Goal: Navigation & Orientation: Find specific page/section

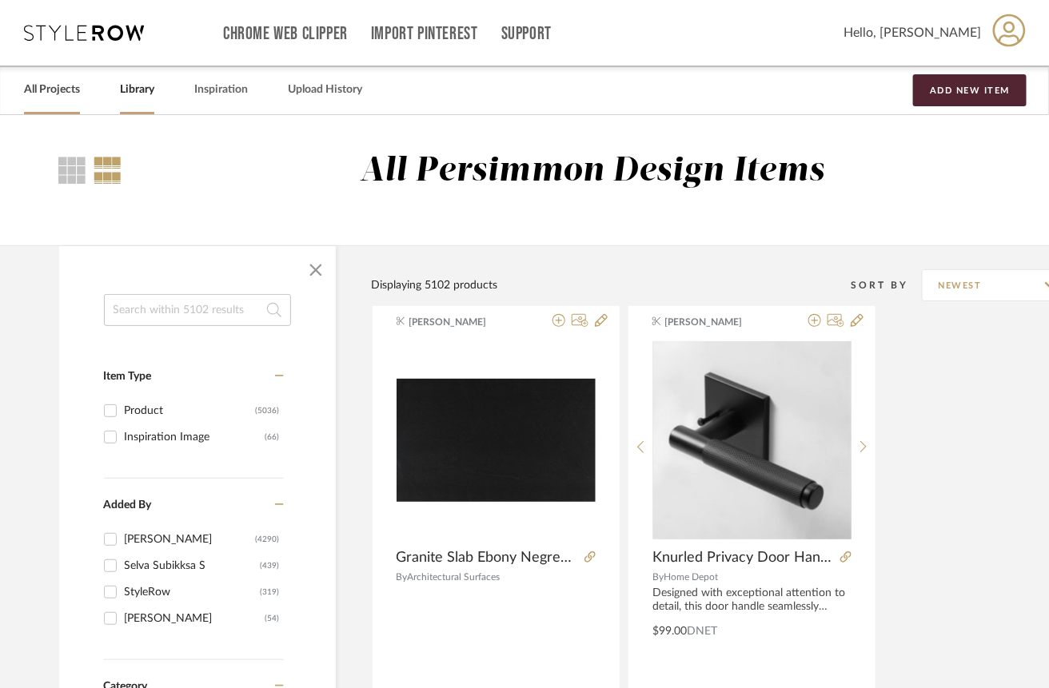
click at [57, 84] on link "All Projects" at bounding box center [52, 90] width 56 height 22
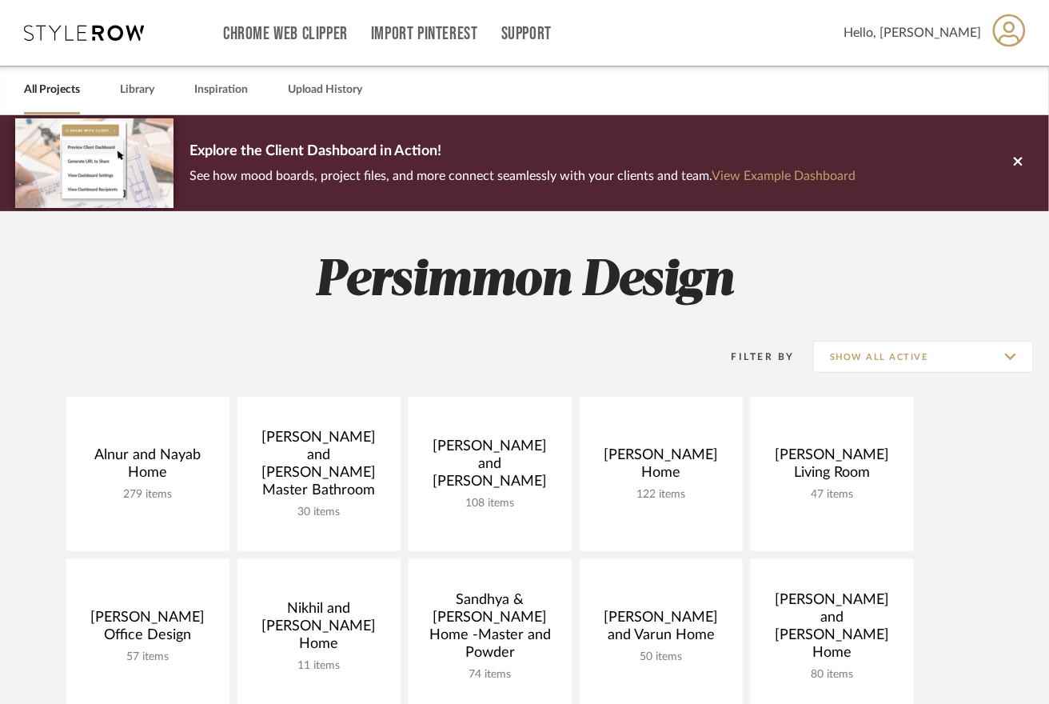
click at [157, 97] on div "All Projects Library Inspiration Upload History" at bounding box center [524, 90] width 1049 height 49
click at [142, 94] on link "Library" at bounding box center [137, 90] width 34 height 22
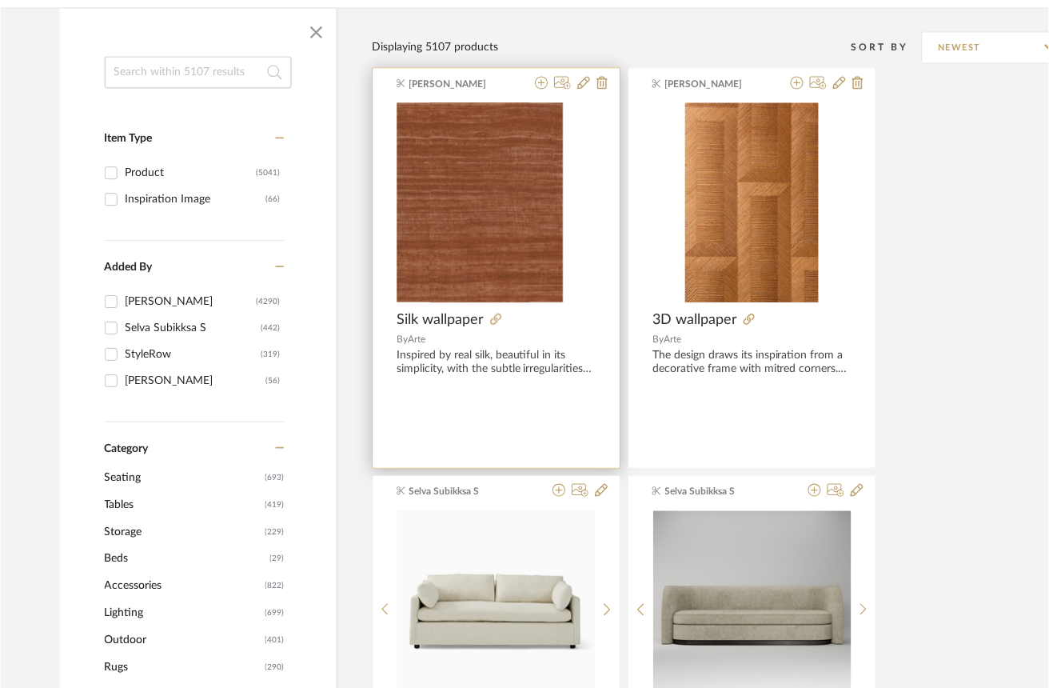
scroll to position [242, 0]
